Goal: Task Accomplishment & Management: Manage account settings

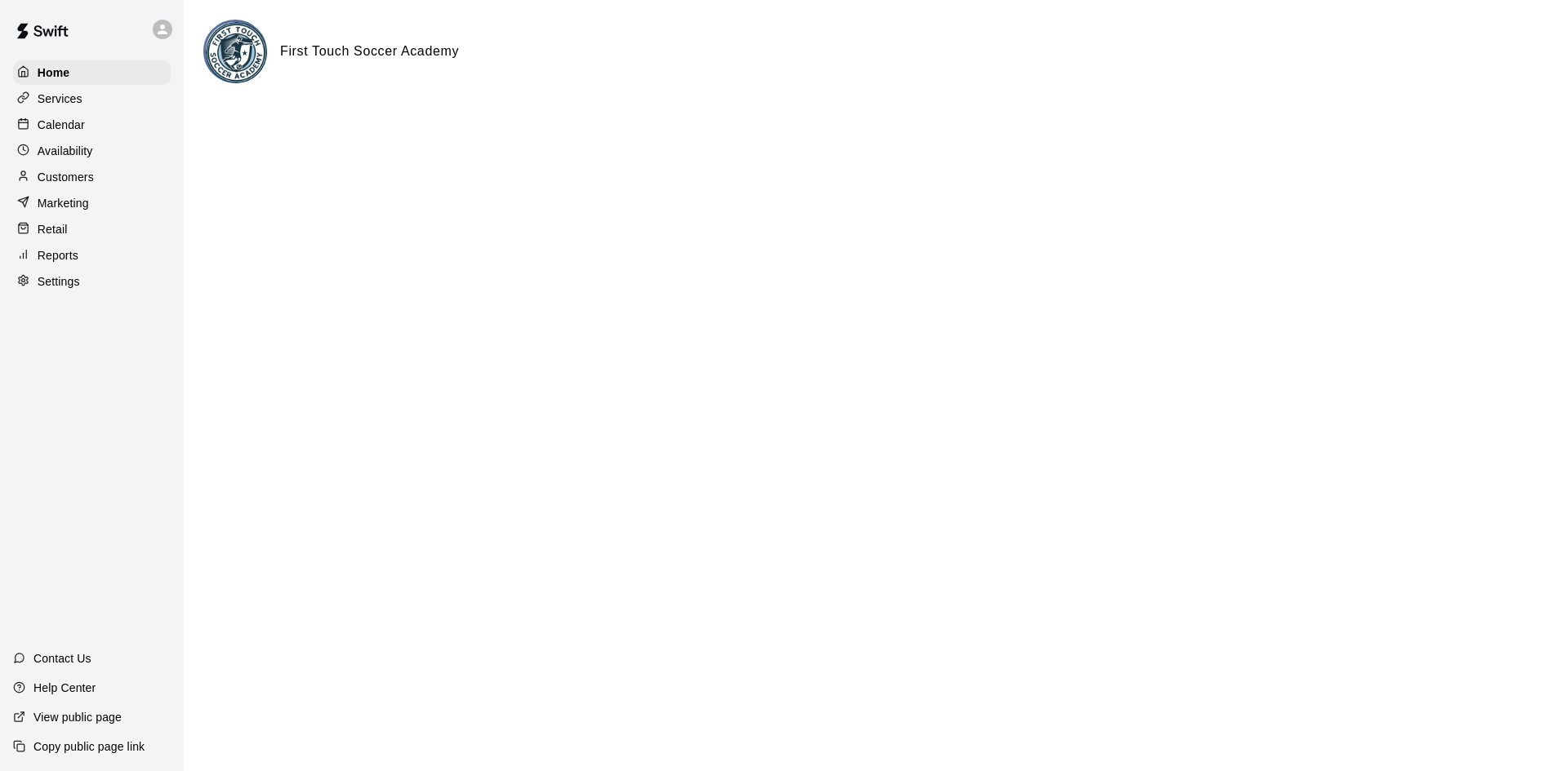
click at [51, 136] on div "Calendar" at bounding box center [91, 124] width 158 height 24
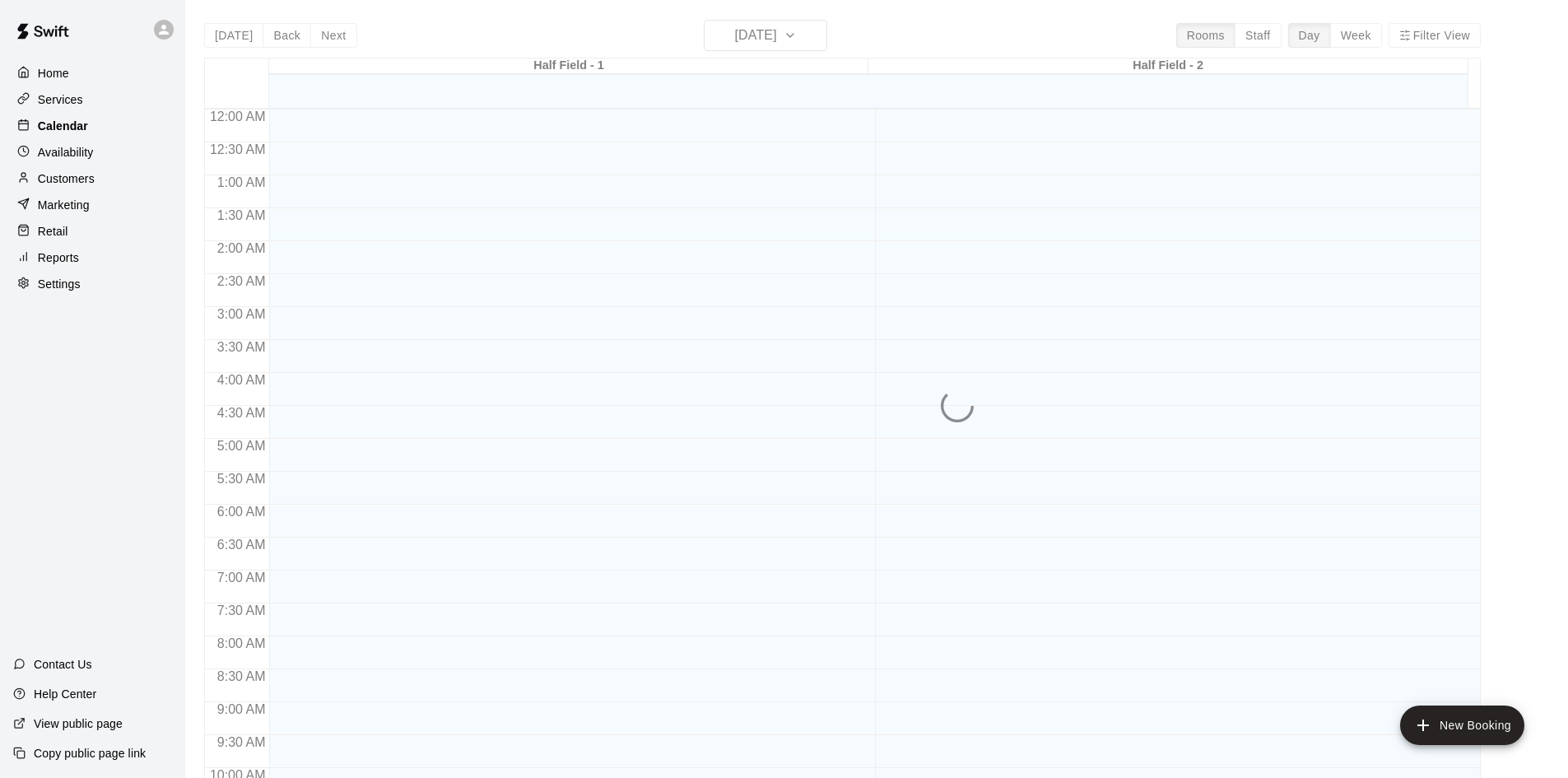
scroll to position [844, 0]
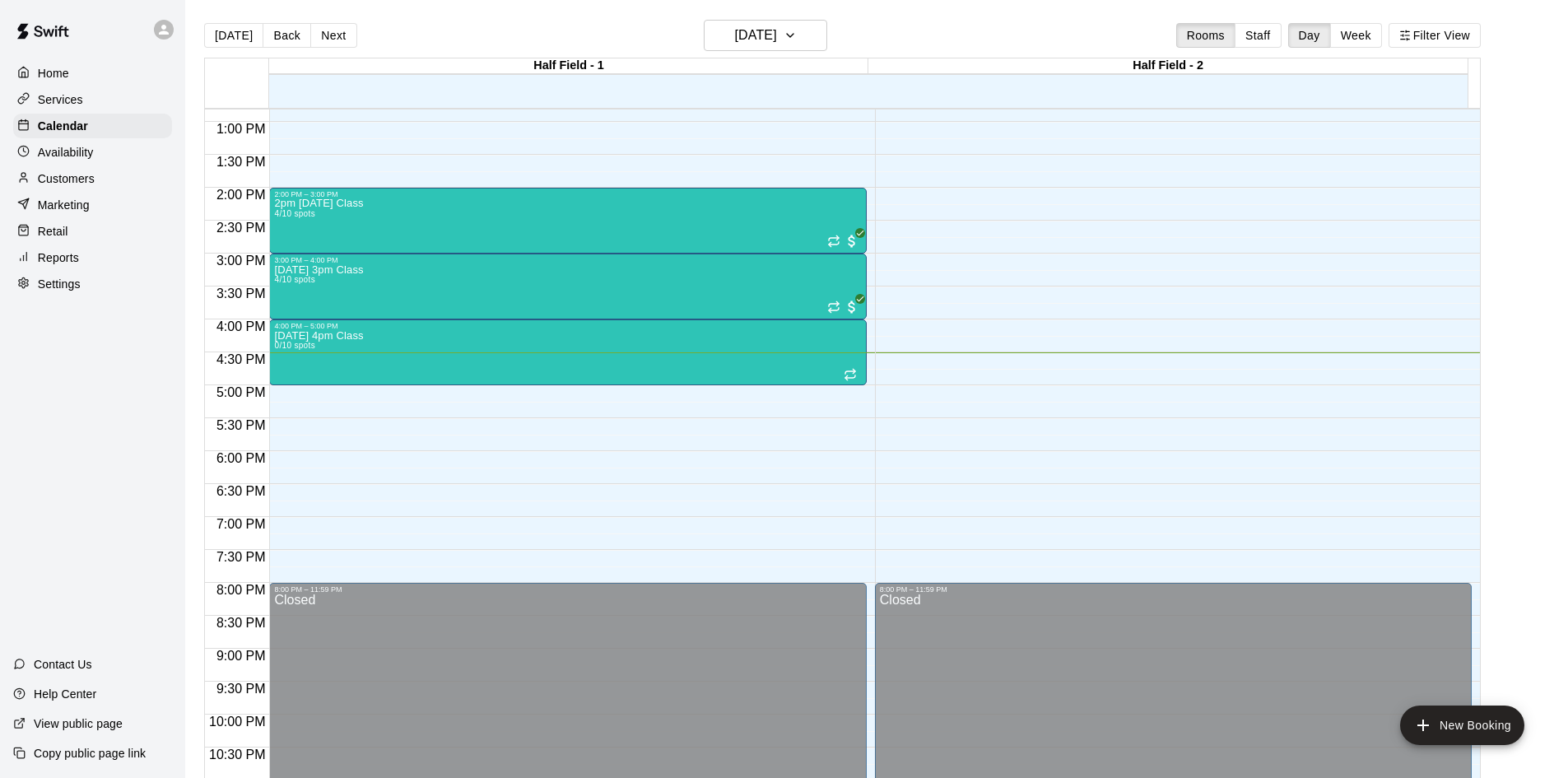
click at [1366, 37] on button "Week" at bounding box center [1357, 35] width 51 height 25
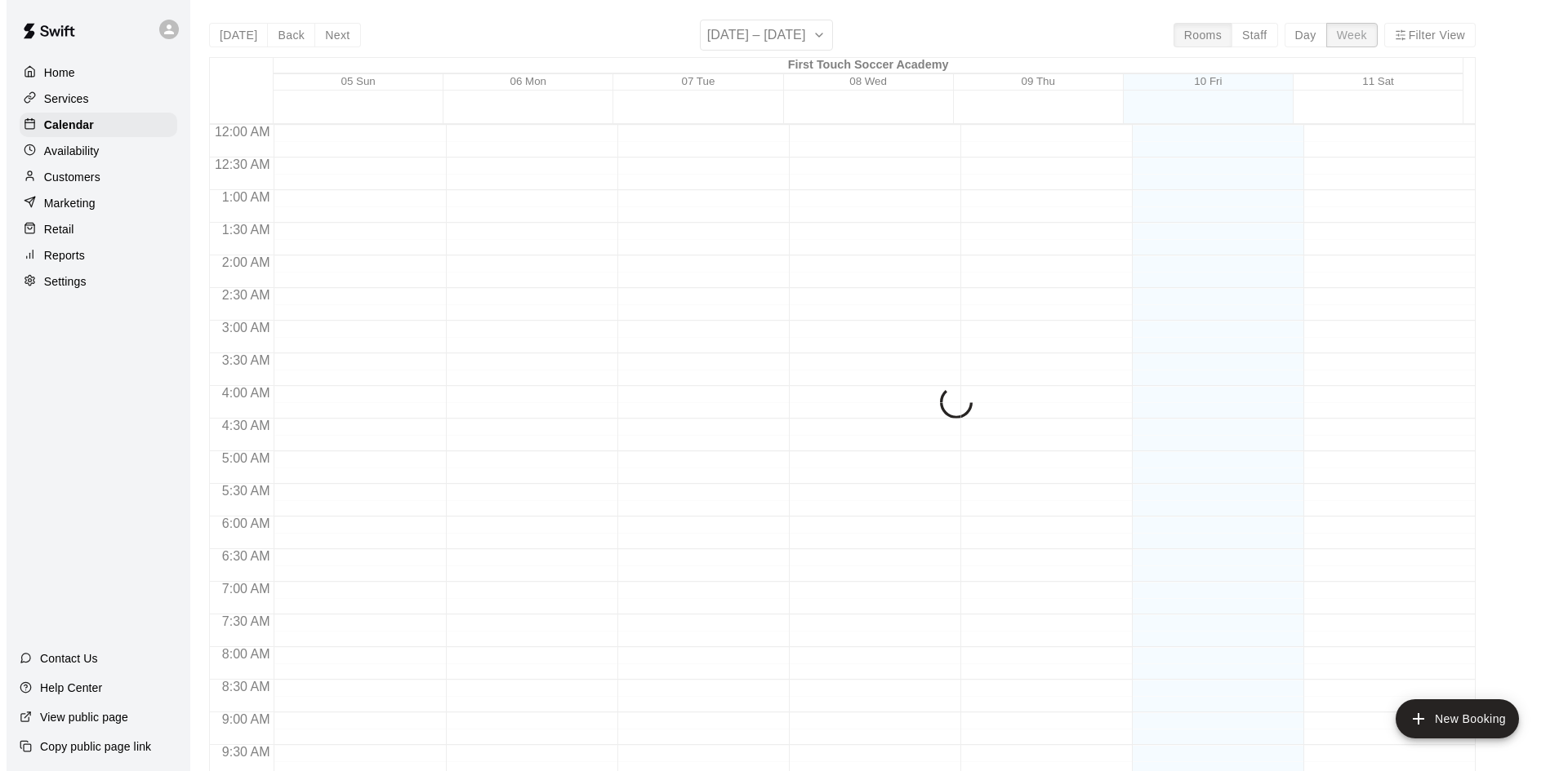
scroll to position [904, 0]
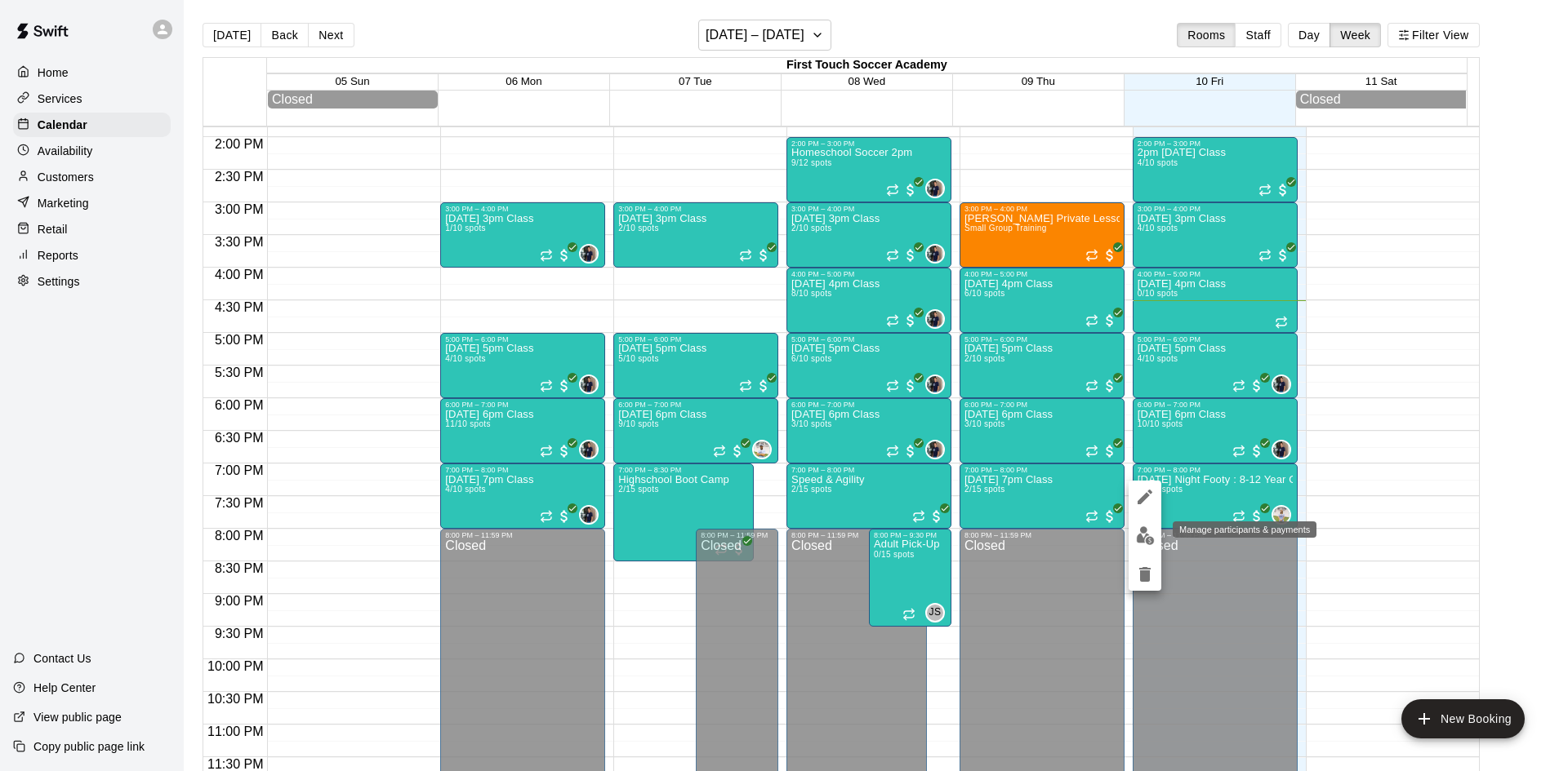
click at [1152, 540] on img "edit" at bounding box center [1145, 535] width 19 height 19
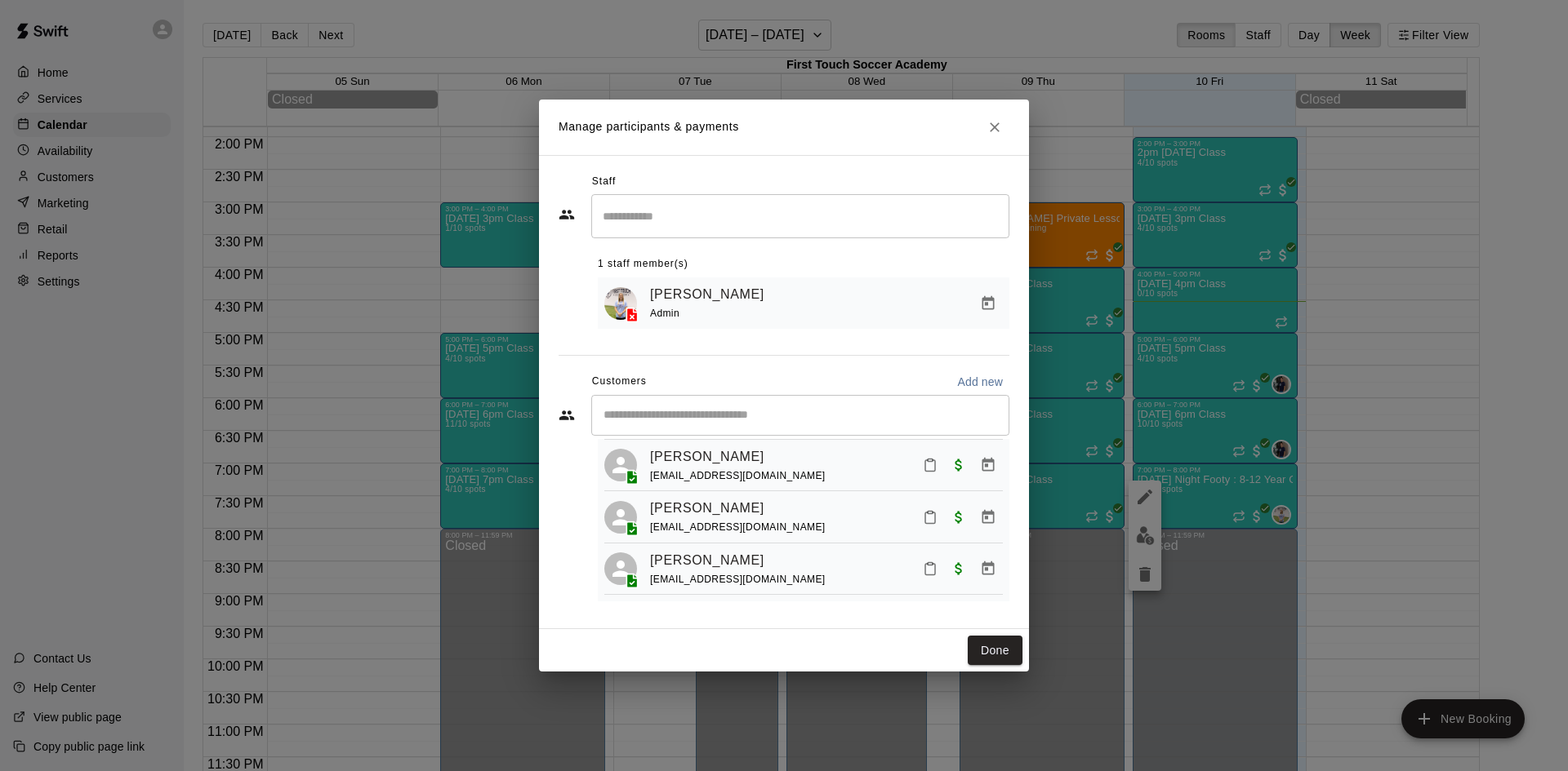
scroll to position [739, 0]
click at [1002, 656] on button "Done" at bounding box center [995, 651] width 55 height 30
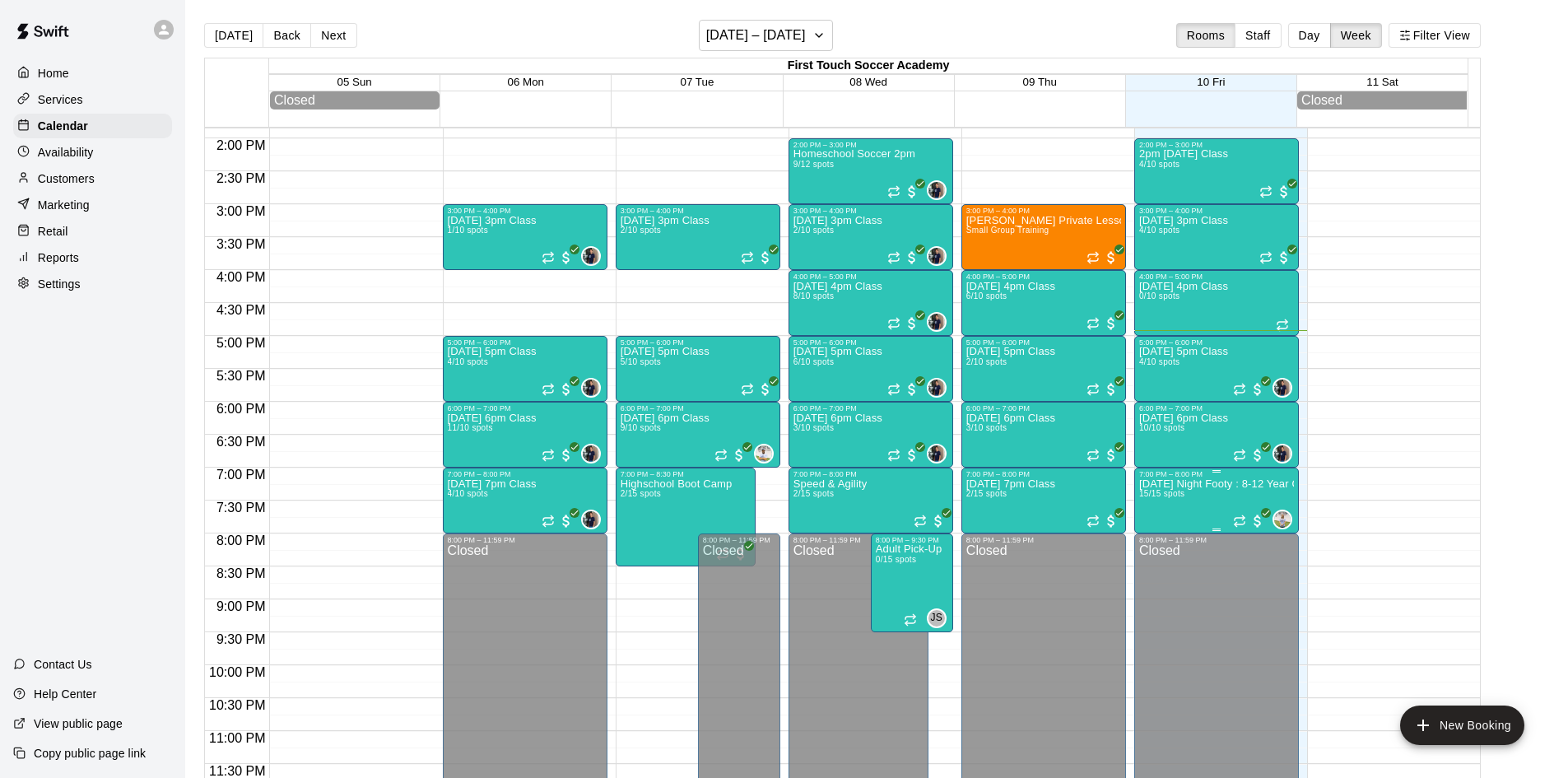
click at [1173, 498] on span "15/15 spots" at bounding box center [1162, 493] width 45 height 9
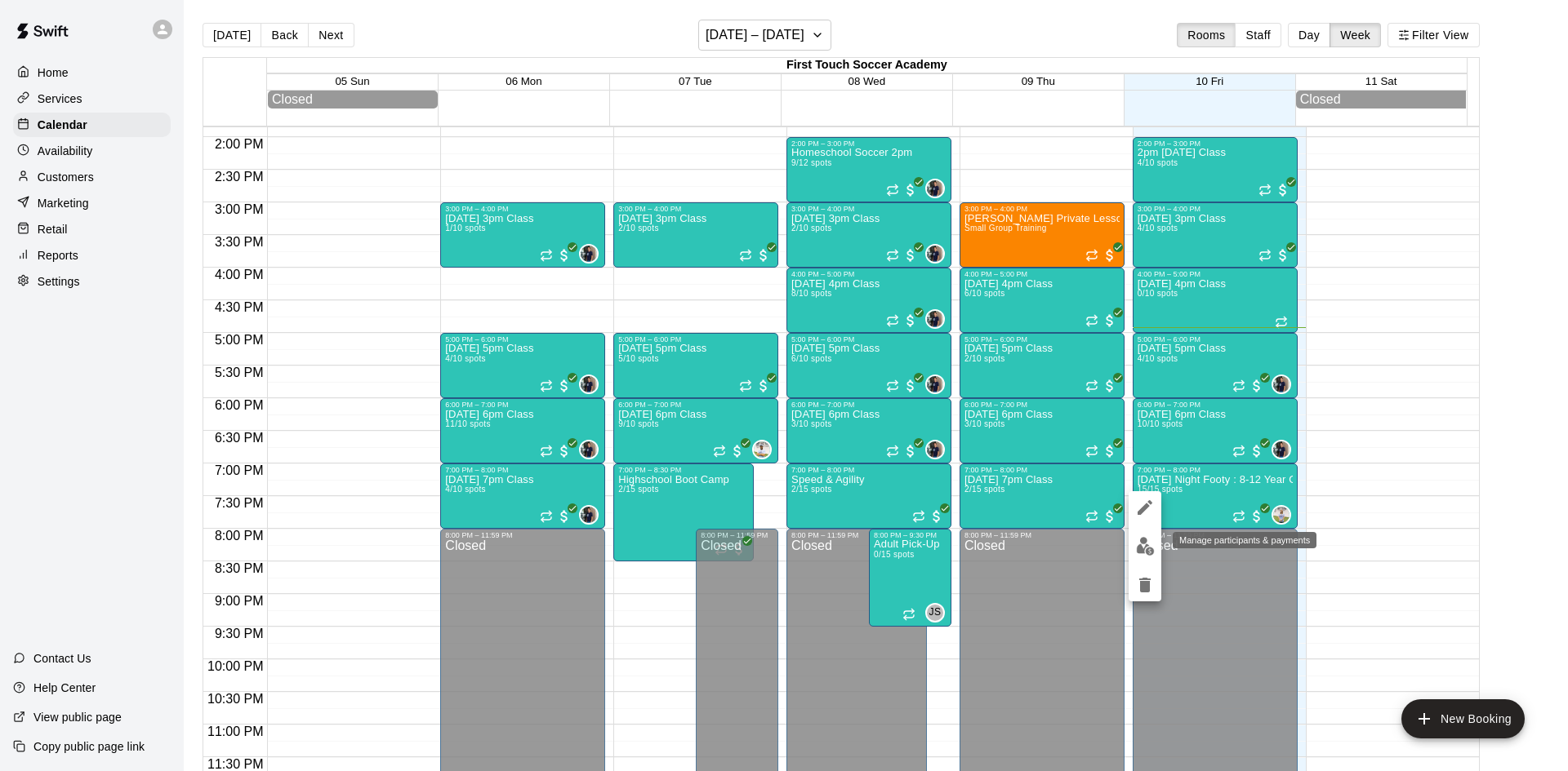
click at [1144, 539] on img "edit" at bounding box center [1145, 546] width 19 height 19
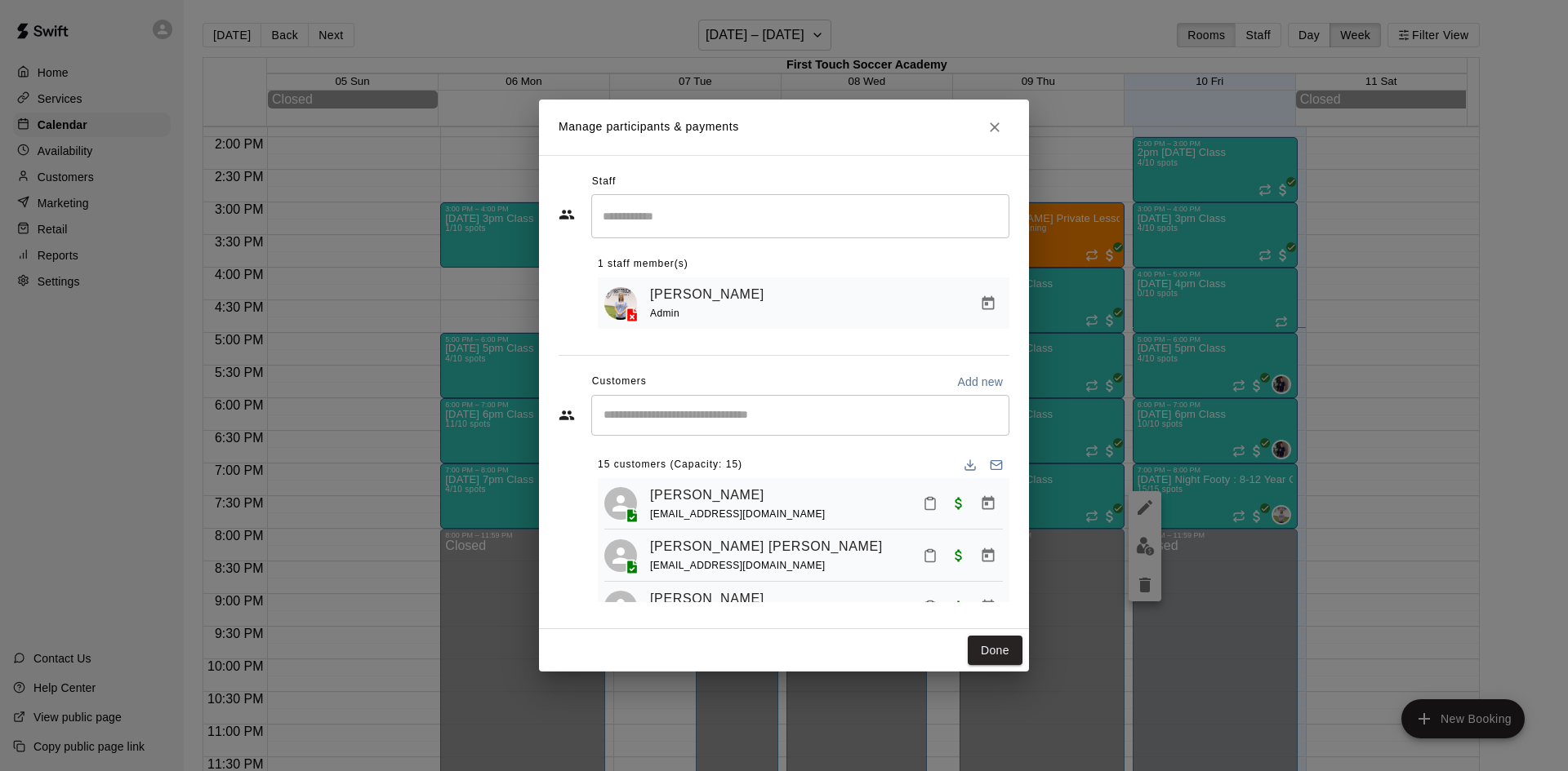
click at [725, 411] on input "Start typing to search customers..." at bounding box center [801, 415] width 404 height 17
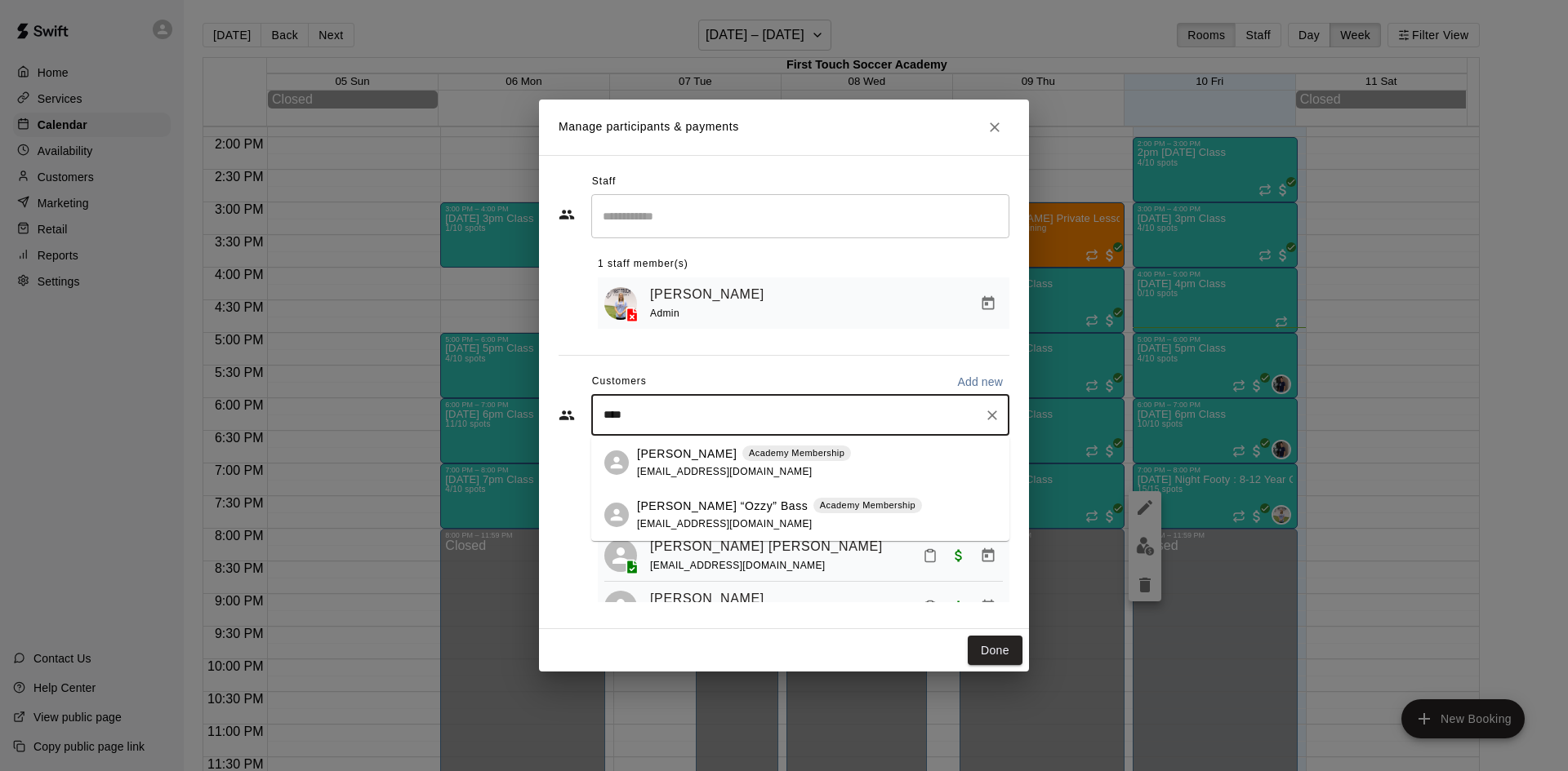
type input "****"
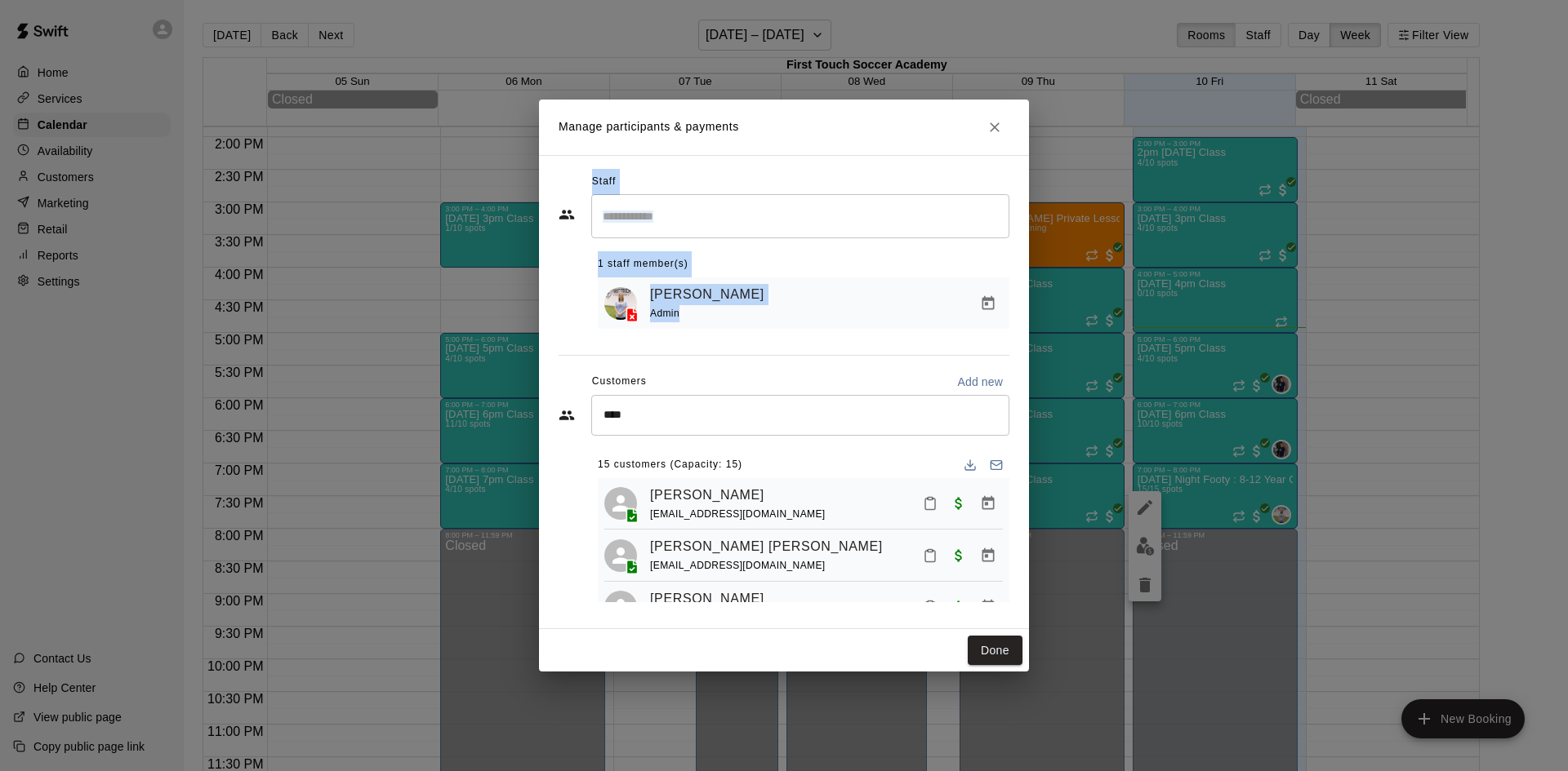
drag, startPoint x: 795, startPoint y: 350, endPoint x: 795, endPoint y: 336, distance: 14.0
click at [795, 336] on div "Staff ​ 1 staff member(s) [PERSON_NAME] Admin Customers Add new **** ​ 15 custo…" at bounding box center [784, 392] width 451 height 447
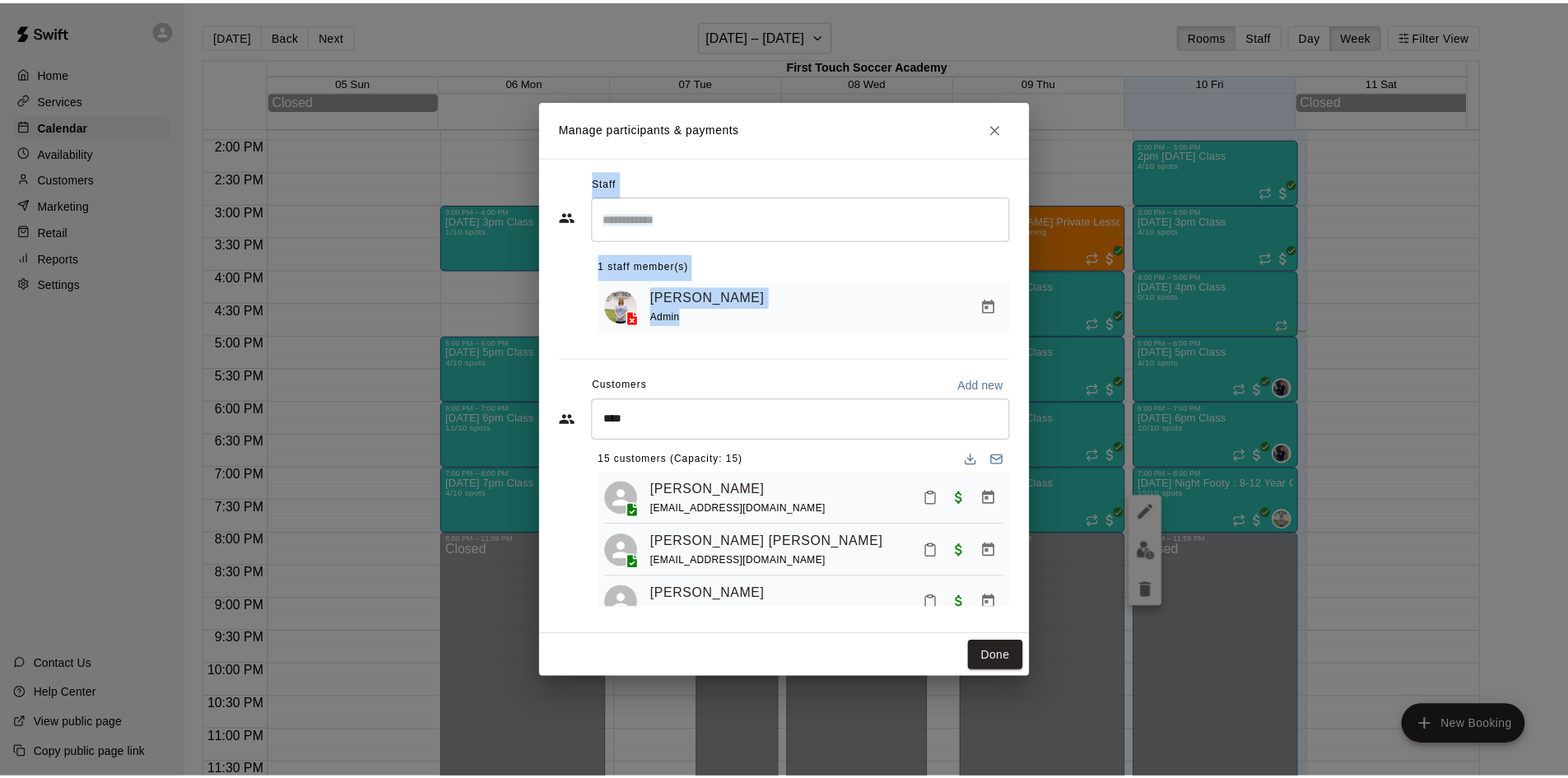
scroll to position [0, 0]
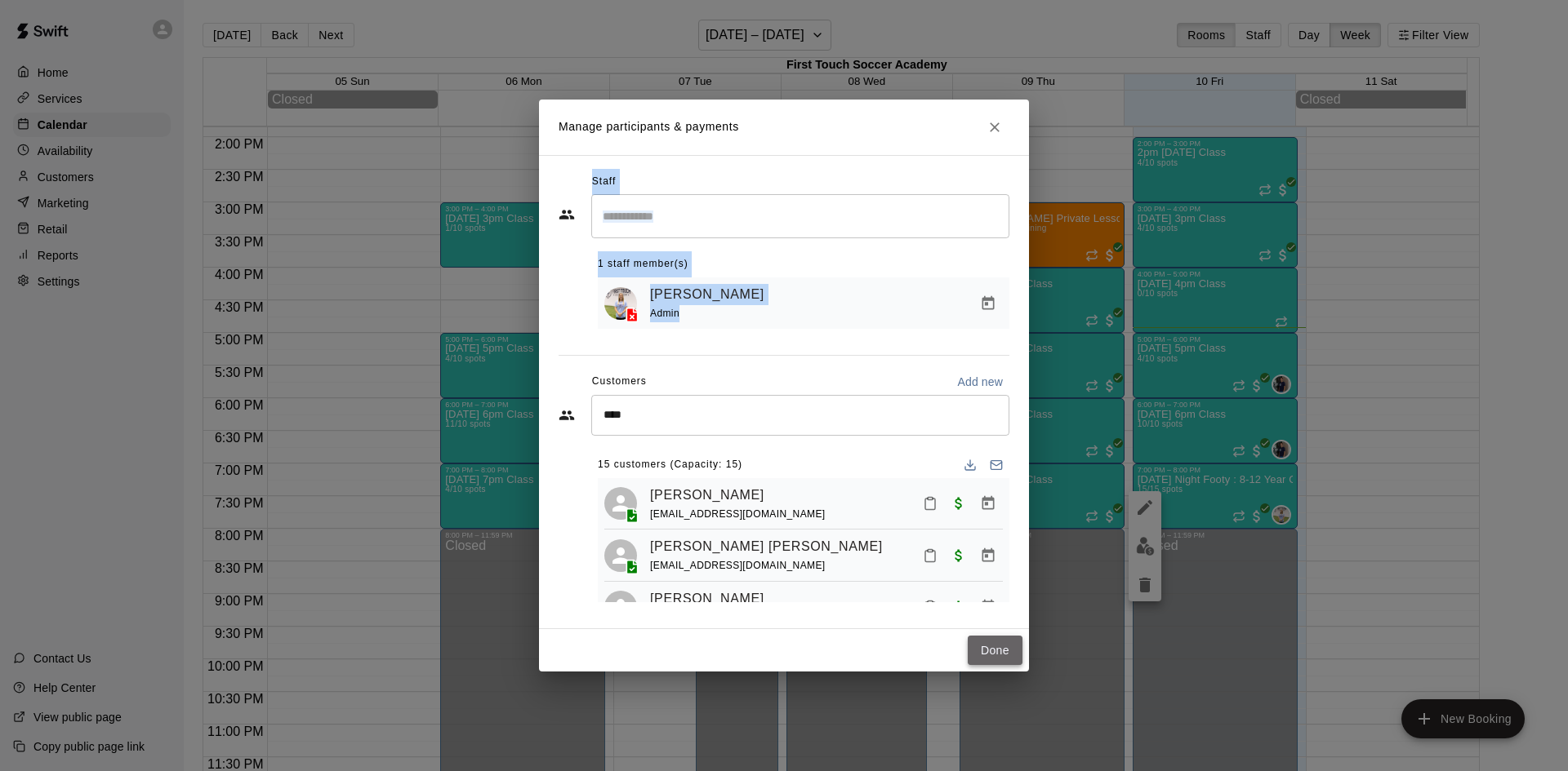
click at [1004, 643] on button "Done" at bounding box center [995, 651] width 55 height 30
